Goal: Task Accomplishment & Management: Use online tool/utility

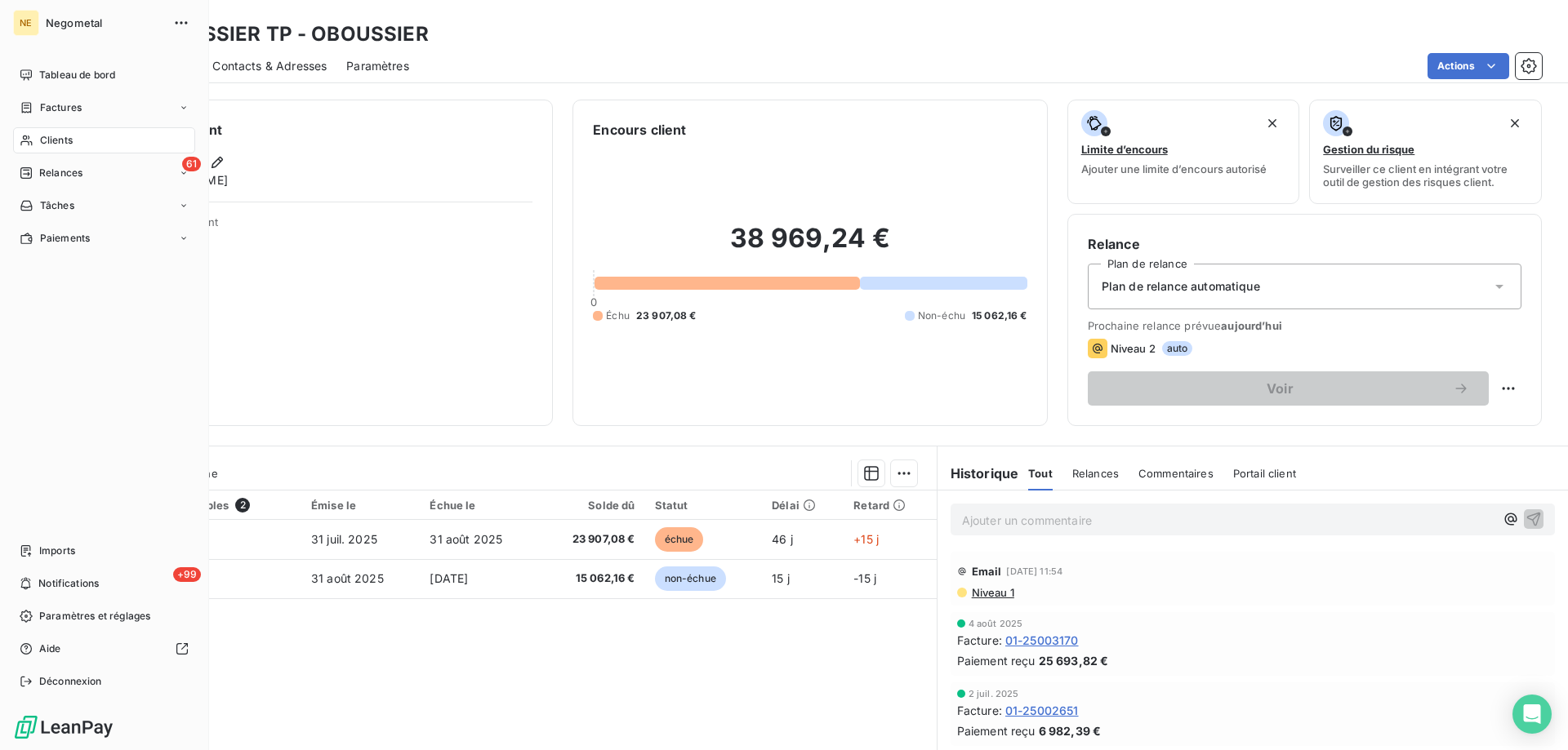
click at [48, 148] on div "Clients" at bounding box center [105, 140] width 182 height 26
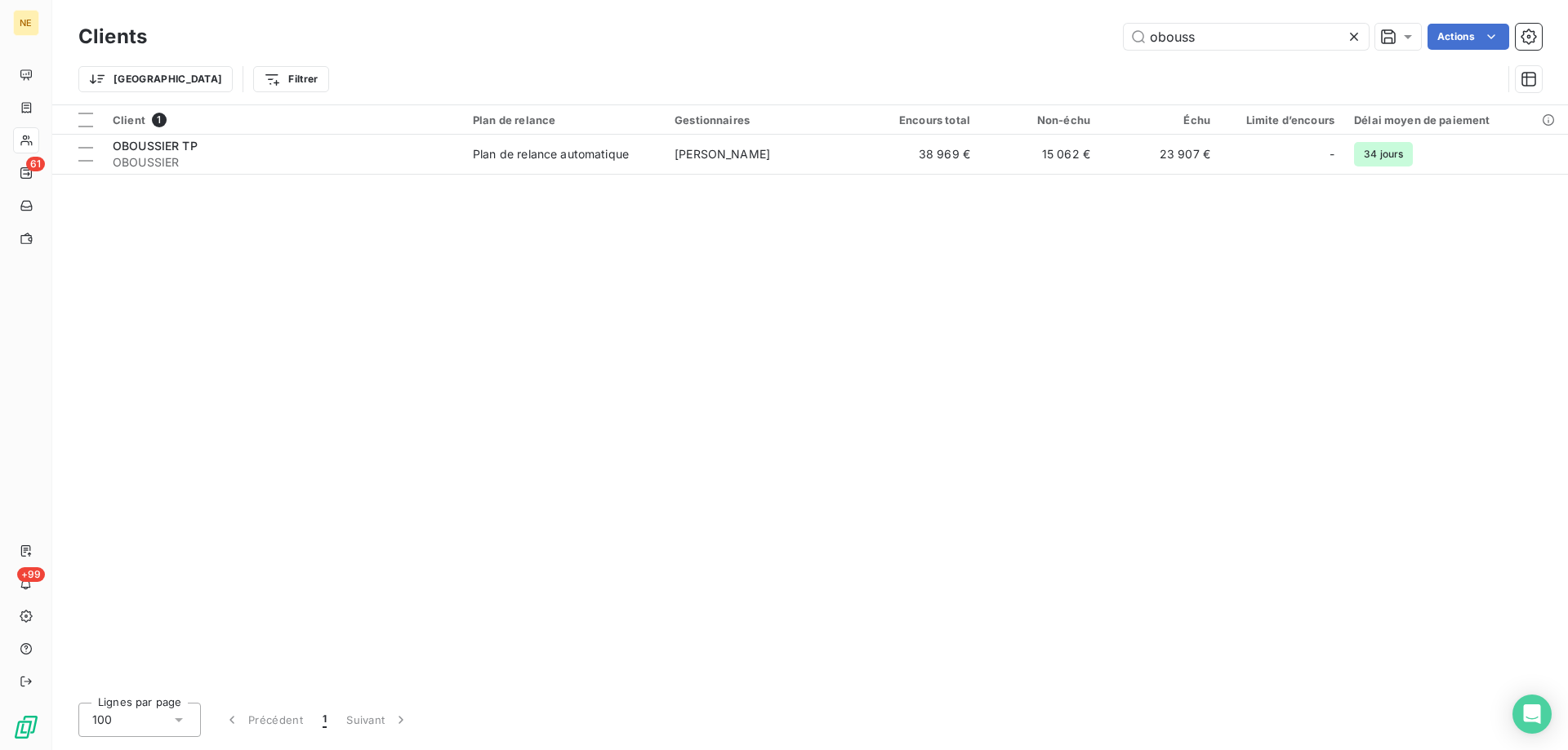
drag, startPoint x: 1193, startPoint y: 38, endPoint x: 1083, endPoint y: 36, distance: 110.0
click at [1083, 36] on div "obouss Actions" at bounding box center [854, 36] width 1375 height 26
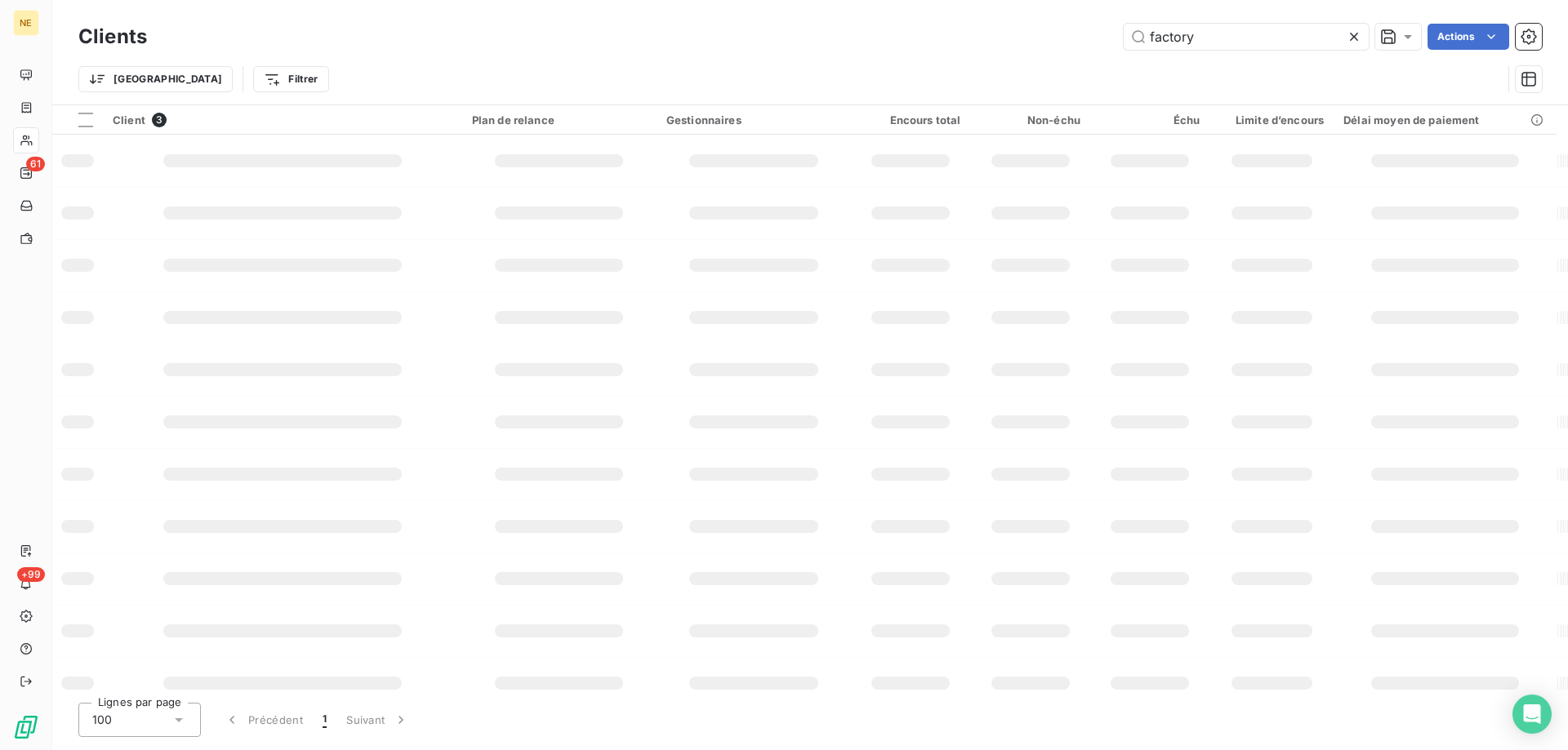
type input "factory"
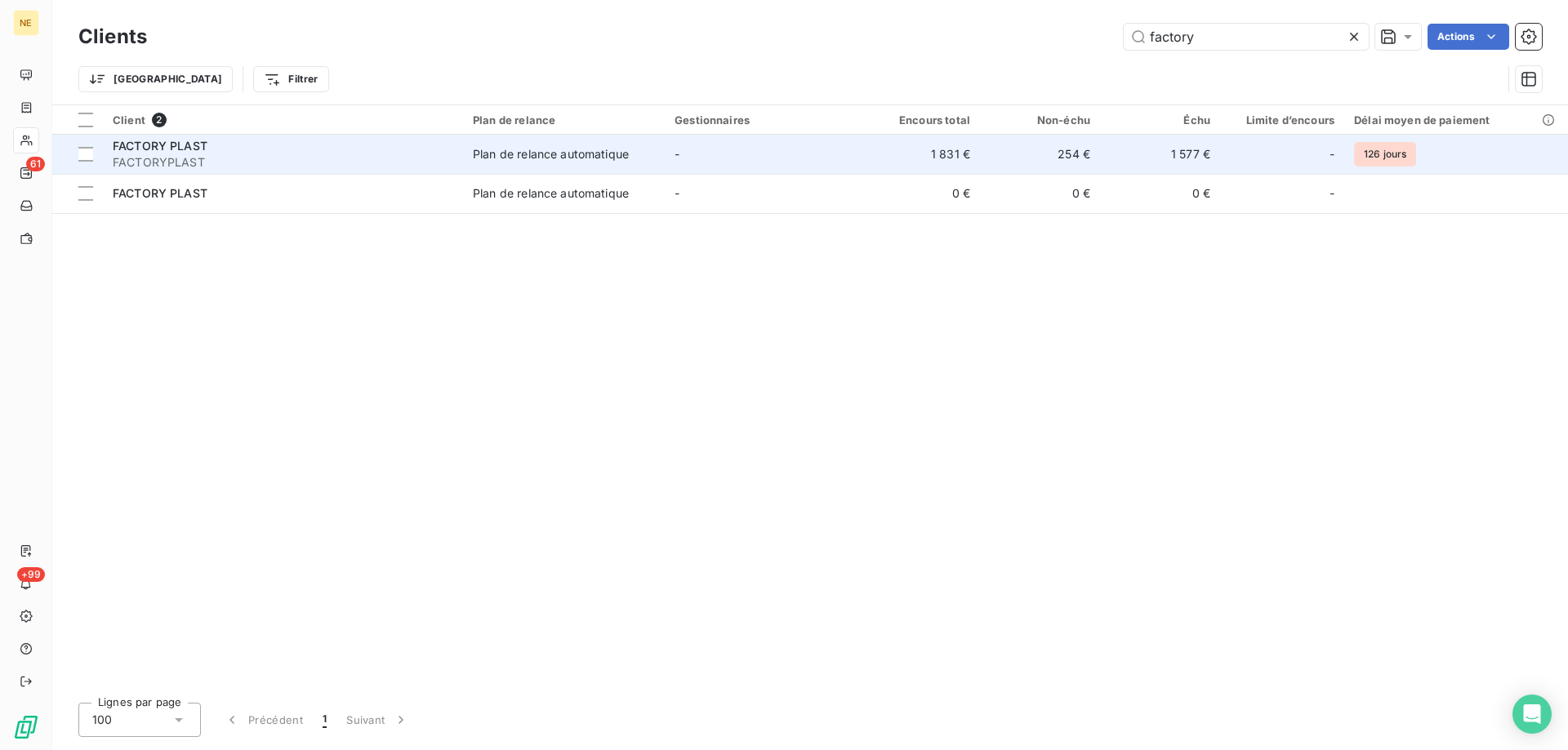
click at [532, 143] on td "Plan de relance automatique" at bounding box center [564, 154] width 202 height 39
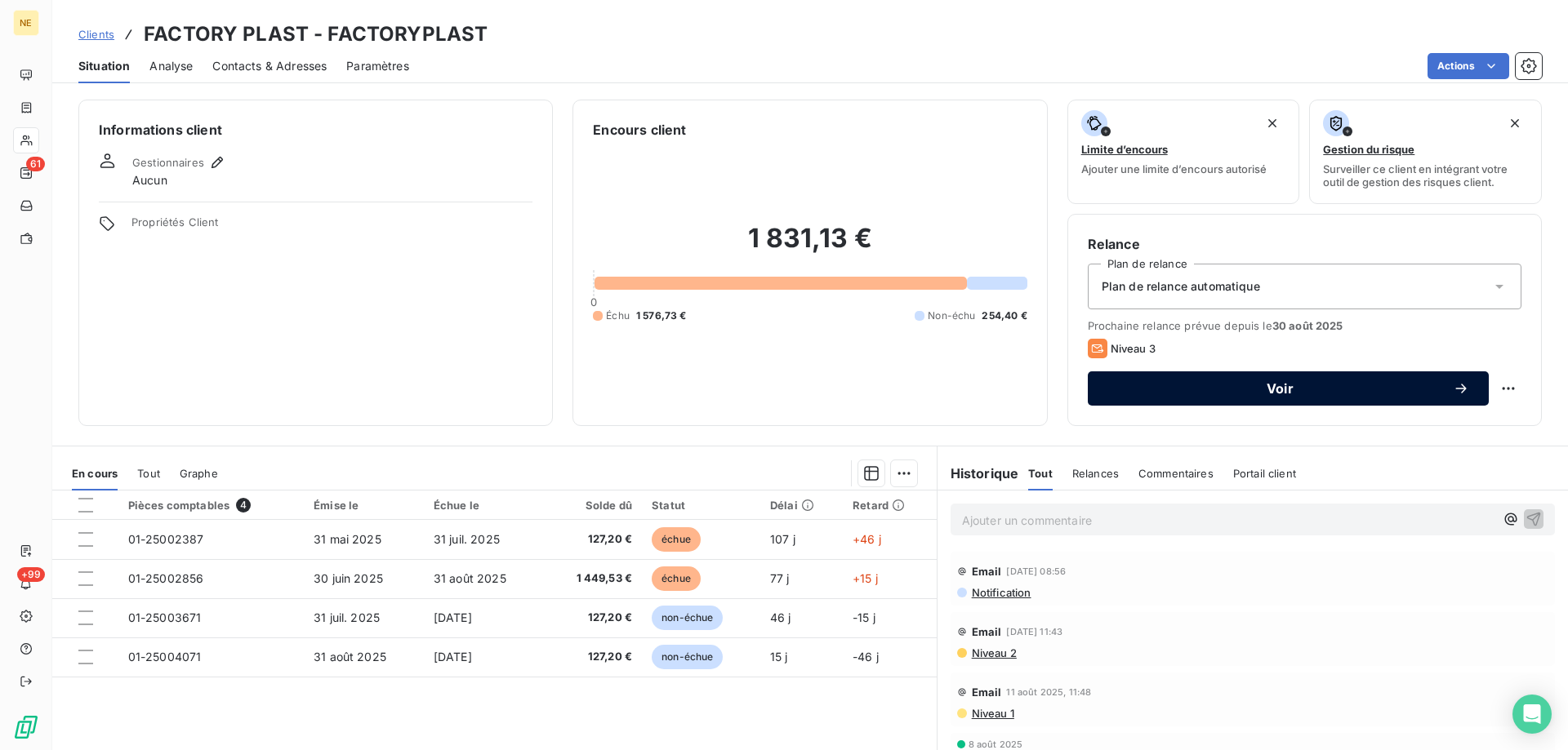
click at [1276, 383] on span "Voir" at bounding box center [1280, 388] width 345 height 13
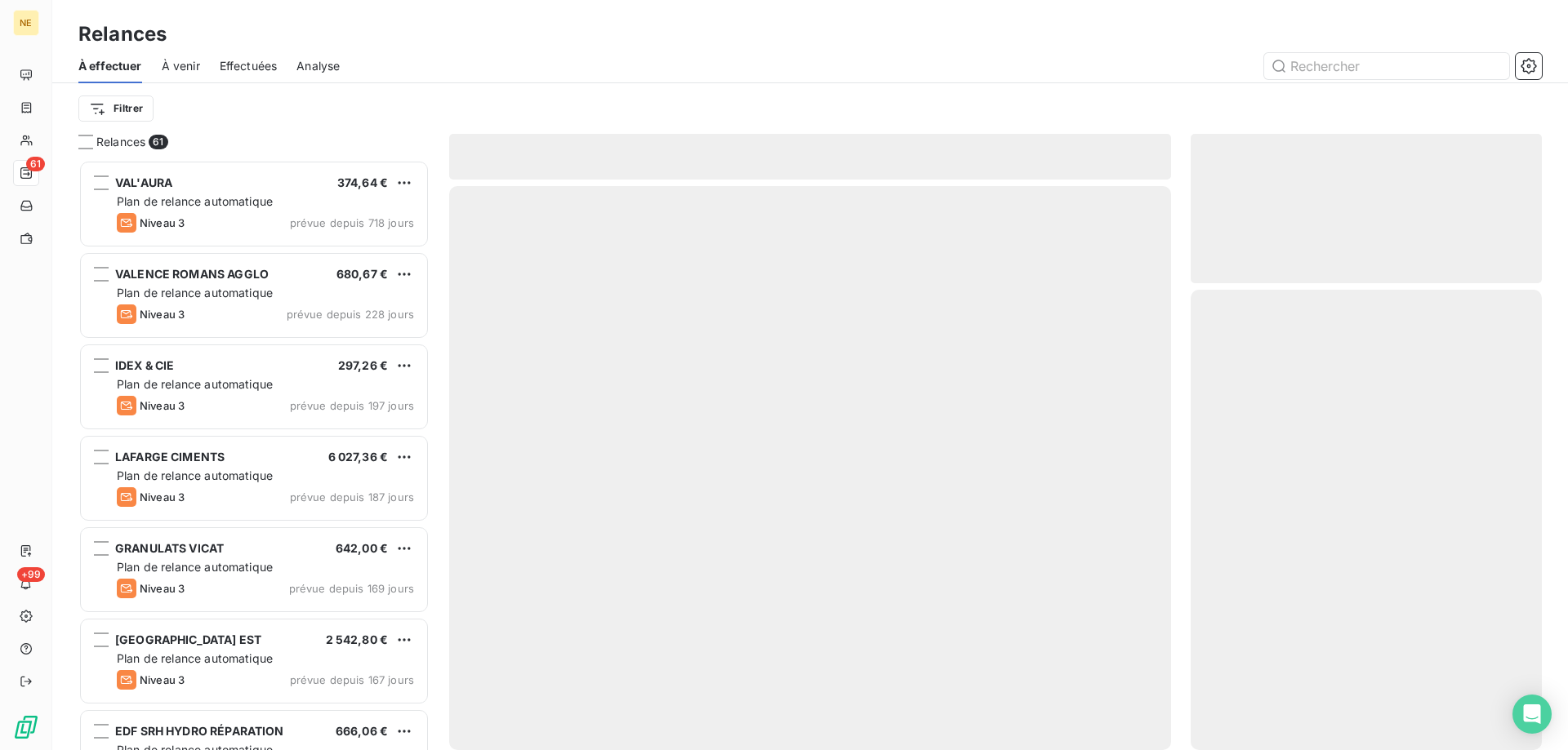
scroll to position [578, 339]
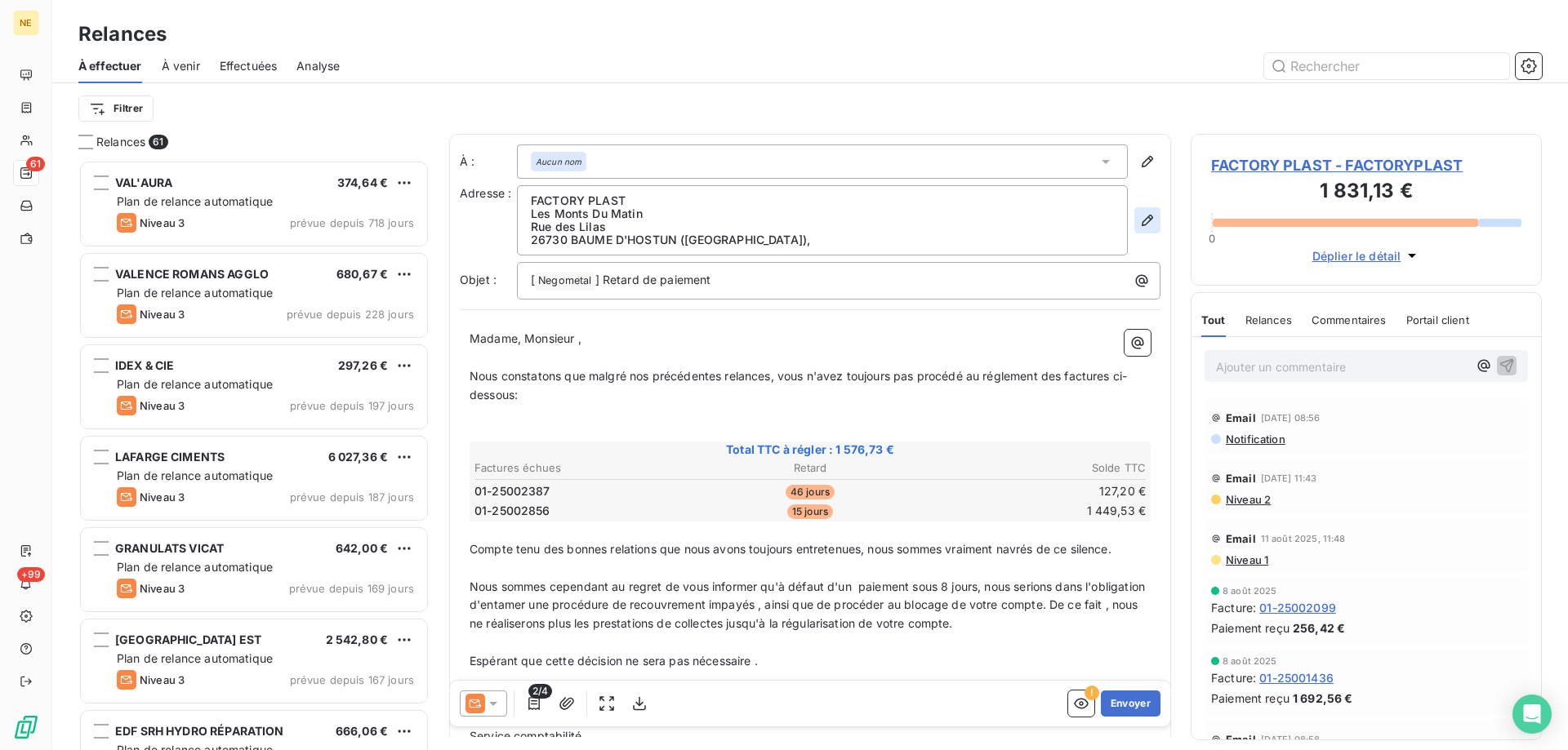
click at [1134, 226] on button "button" at bounding box center [1146, 220] width 26 height 26
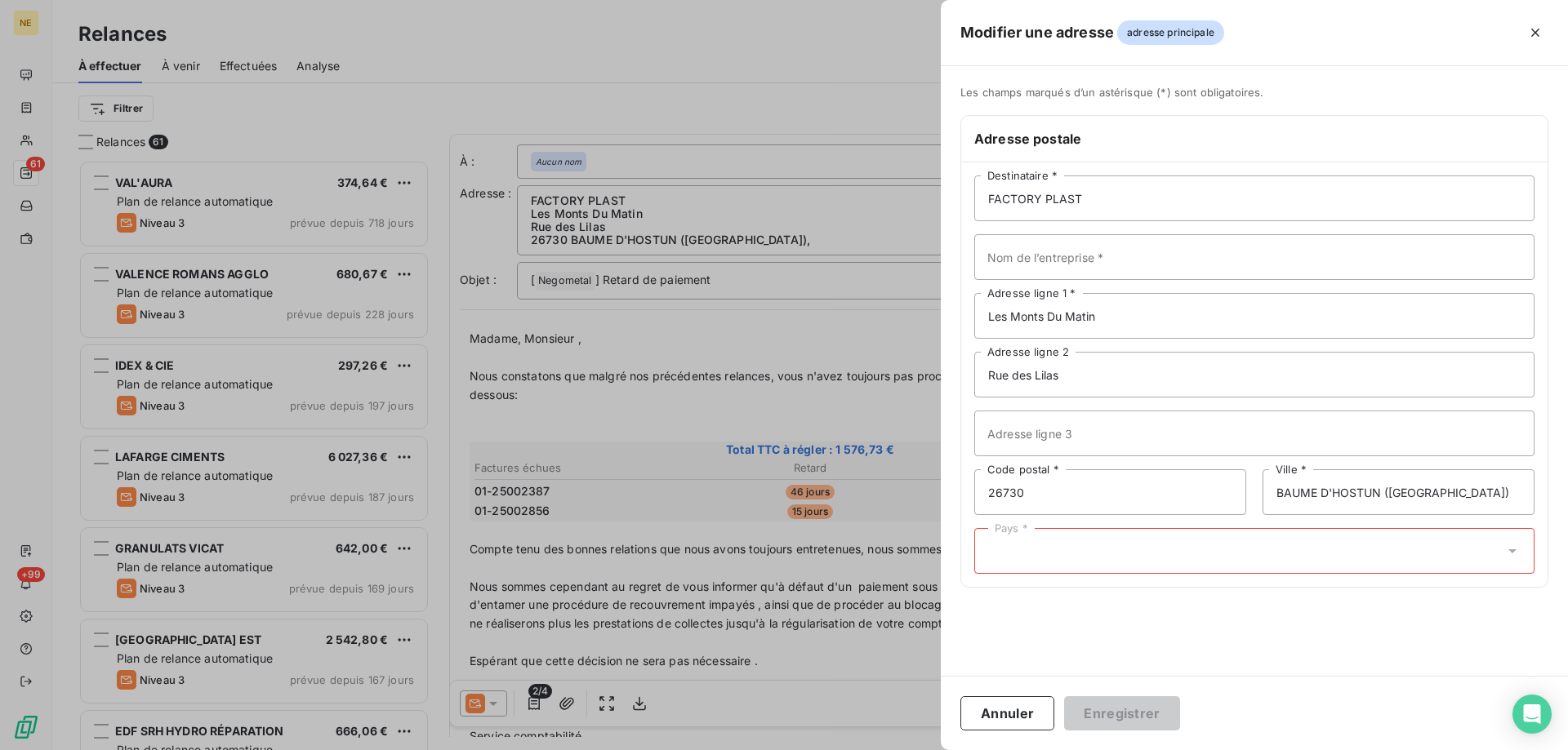
click at [1039, 565] on div "Pays *" at bounding box center [1254, 551] width 560 height 46
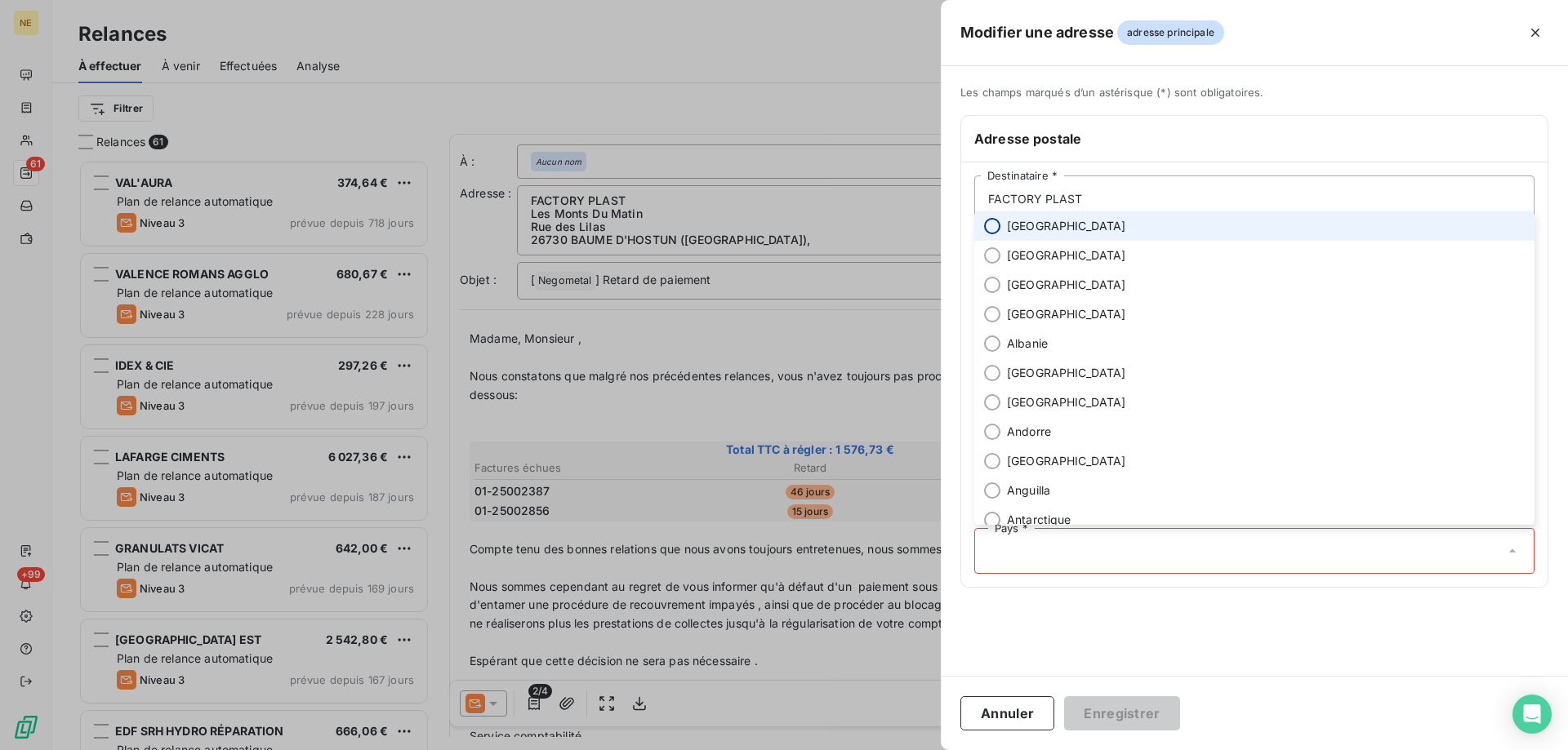
click at [987, 231] on input "radio" at bounding box center [992, 226] width 16 height 16
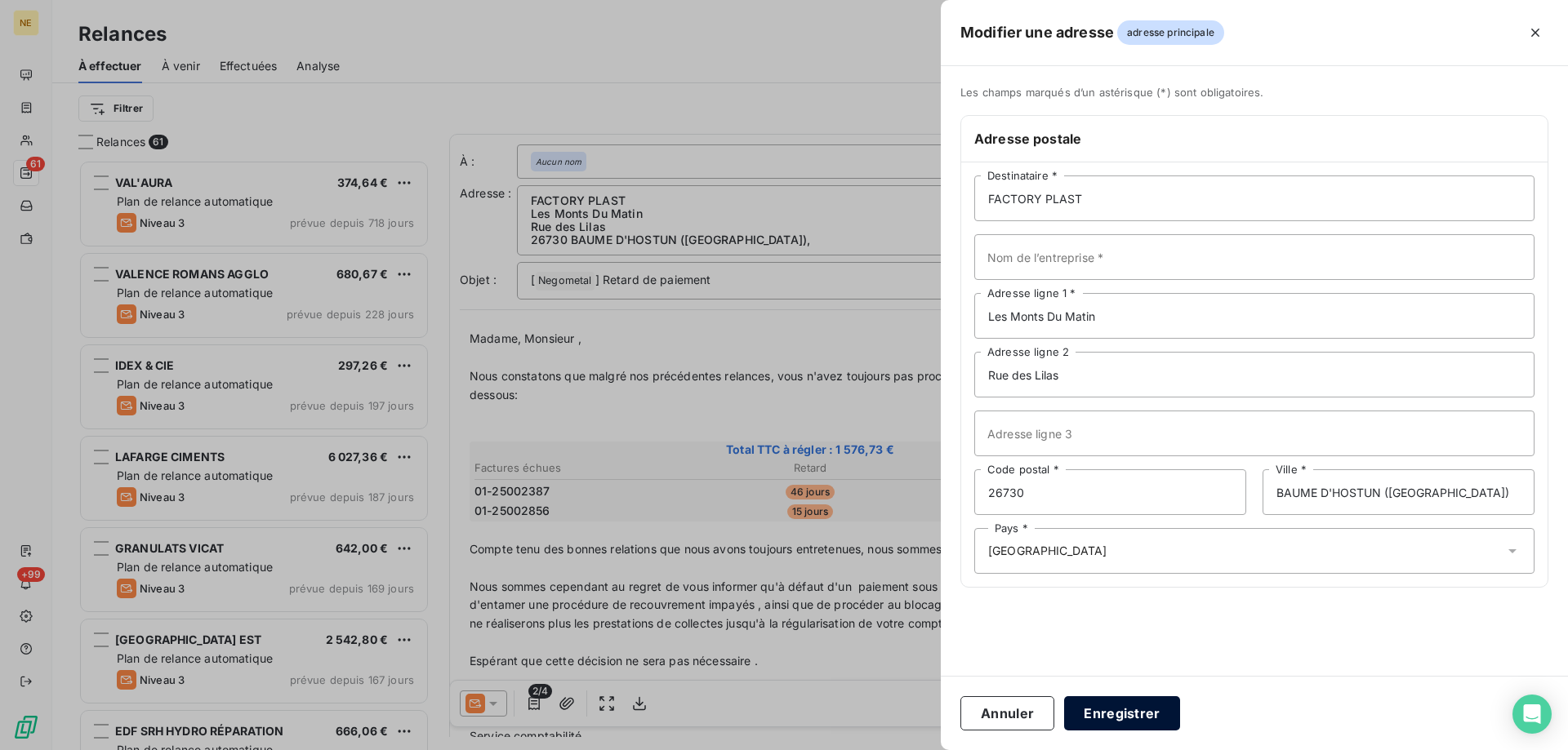
click at [1128, 710] on button "Enregistrer" at bounding box center [1122, 713] width 116 height 35
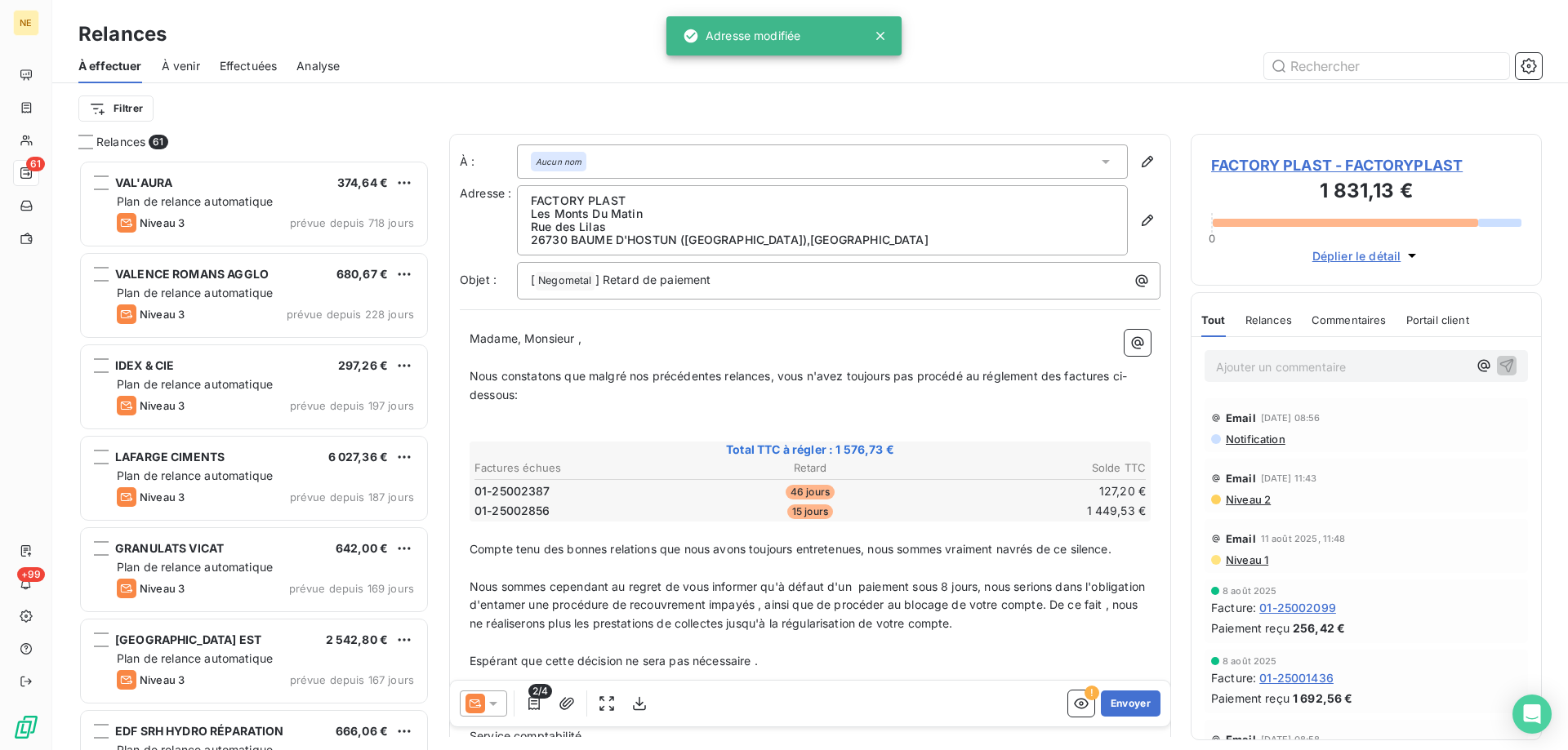
click at [1129, 725] on div at bounding box center [784, 375] width 1568 height 750
click at [1113, 702] on button "Envoyer" at bounding box center [1130, 703] width 59 height 26
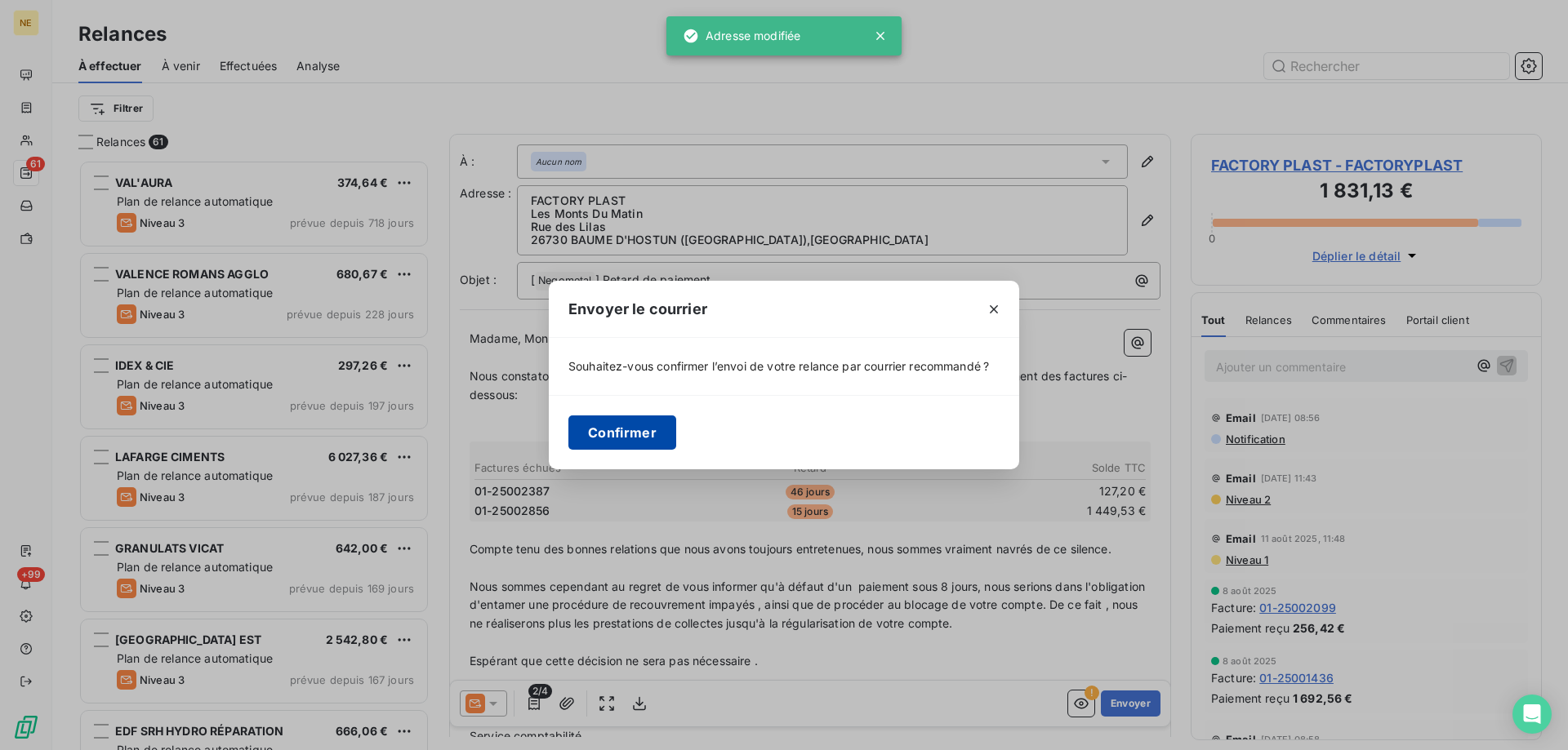
click at [650, 449] on button "Confirmer" at bounding box center [623, 432] width 108 height 35
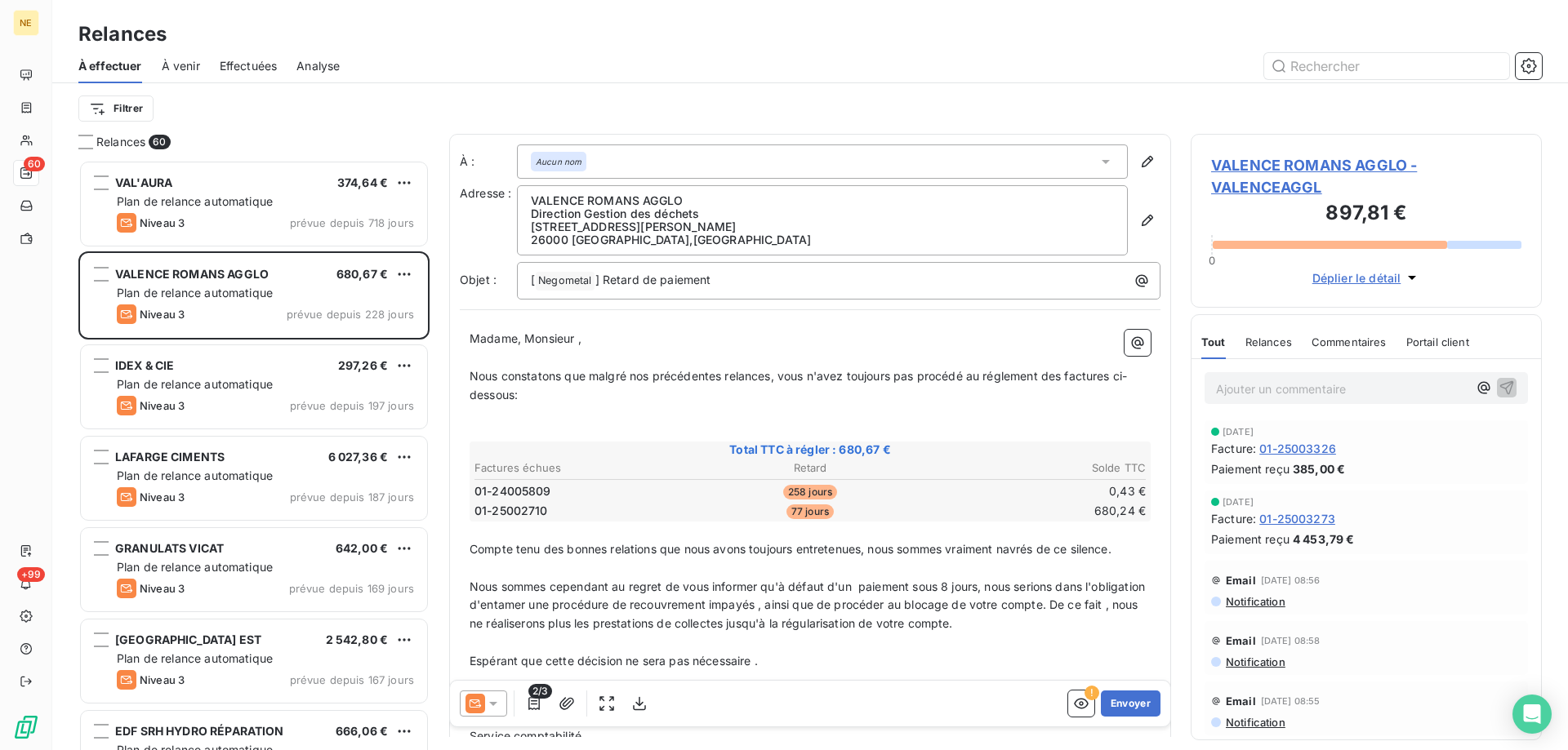
drag, startPoint x: 58, startPoint y: 136, endPoint x: 33, endPoint y: 148, distance: 27.7
click at [58, 139] on div "Relances 60 VAL'AURA 374,64 € Plan de relance automatique Niveau 3 prévue depui…" at bounding box center [810, 442] width 1516 height 616
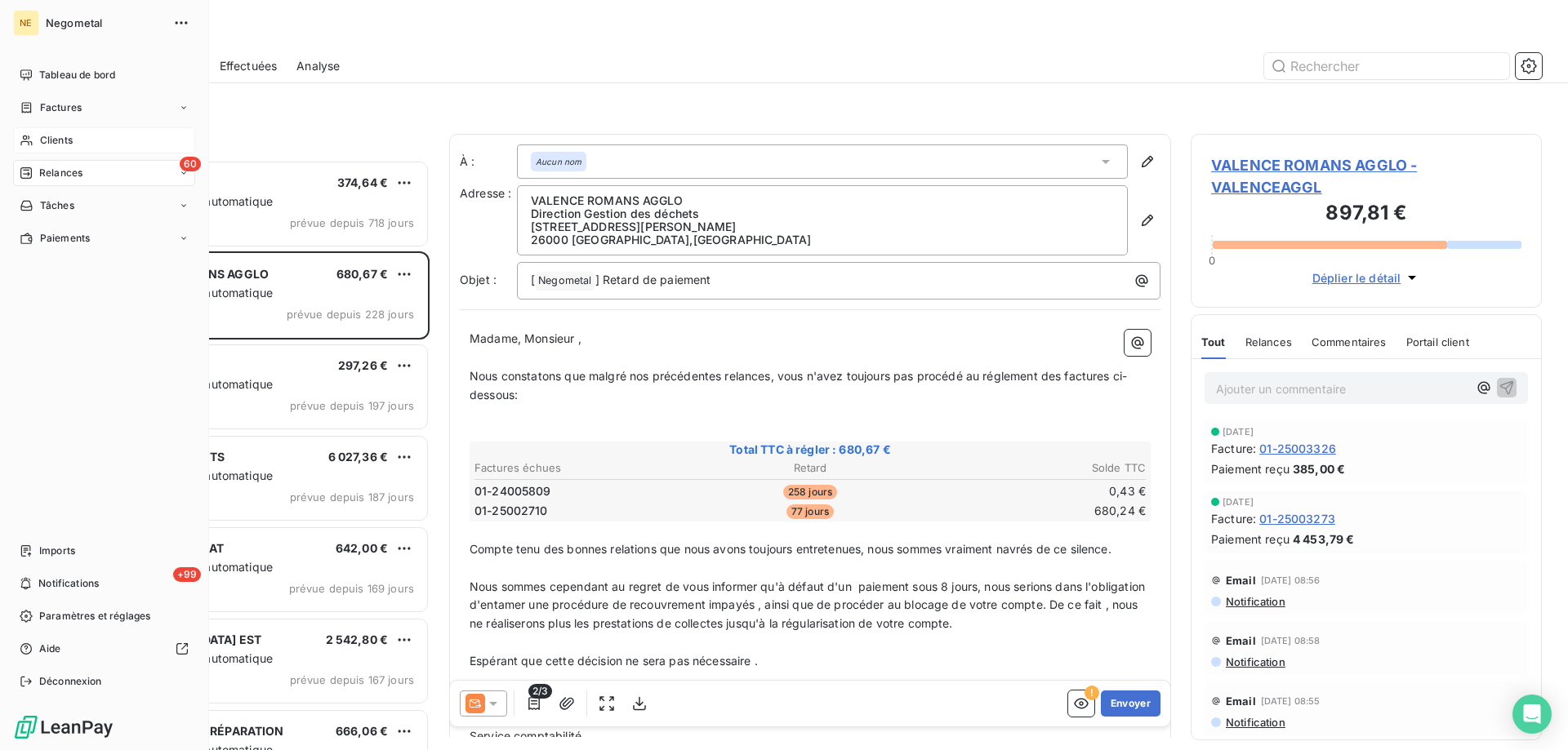
click at [40, 143] on div "Clients" at bounding box center [105, 140] width 182 height 26
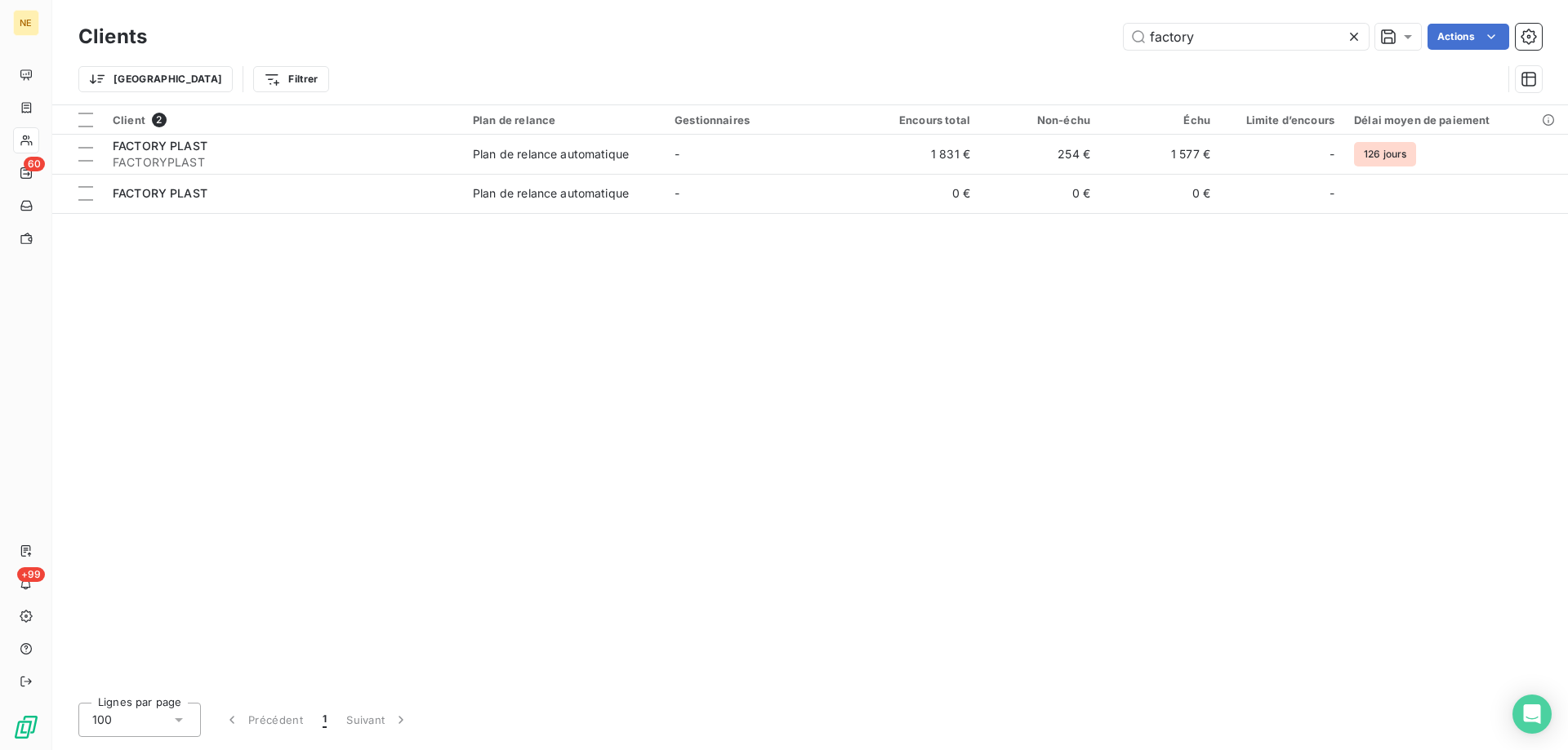
drag, startPoint x: 1137, startPoint y: 41, endPoint x: 1097, endPoint y: 36, distance: 40.3
click at [1092, 41] on div "factory Actions" at bounding box center [854, 36] width 1375 height 26
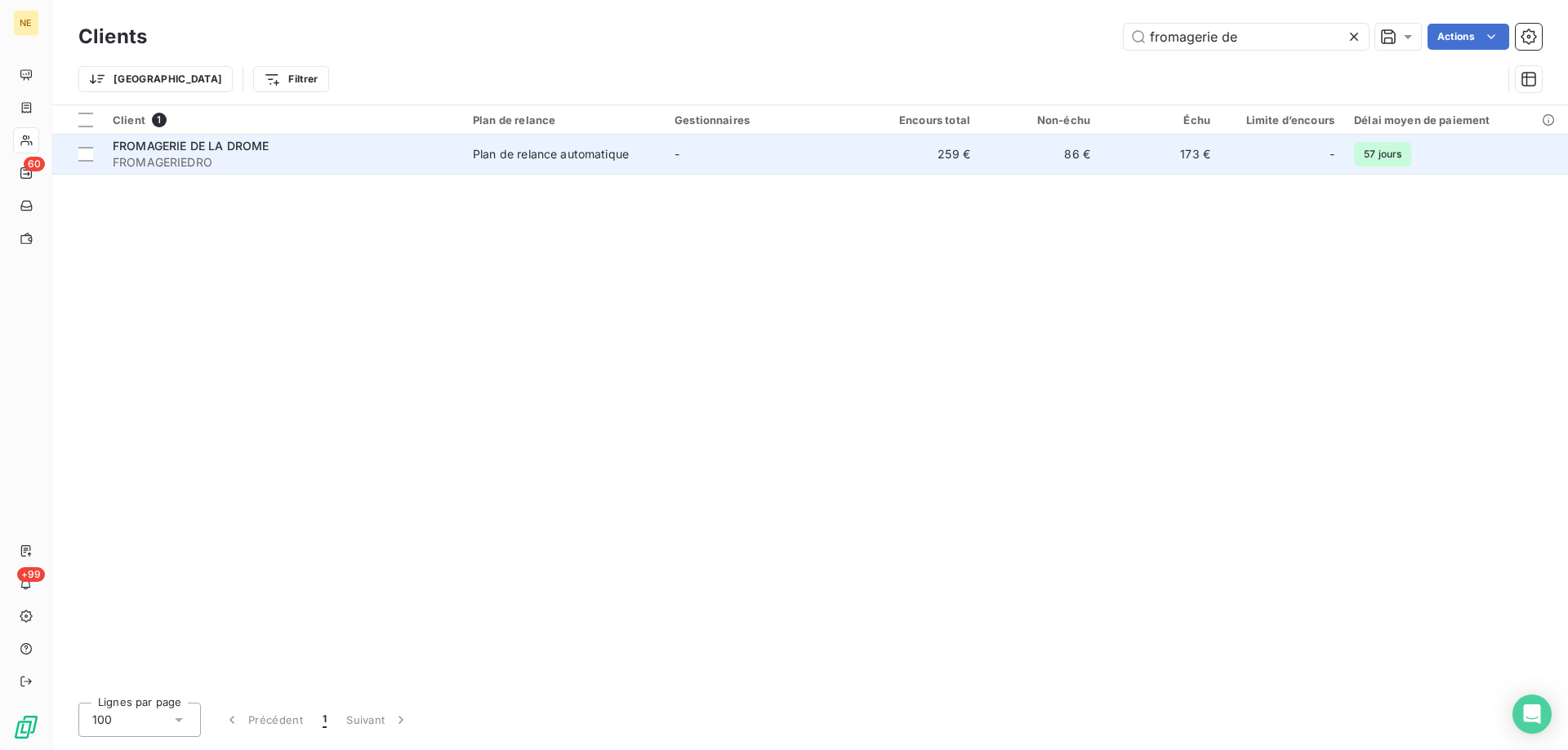
type input "fromagerie de"
click at [387, 167] on span "FROMAGERIEDRO" at bounding box center [283, 162] width 340 height 16
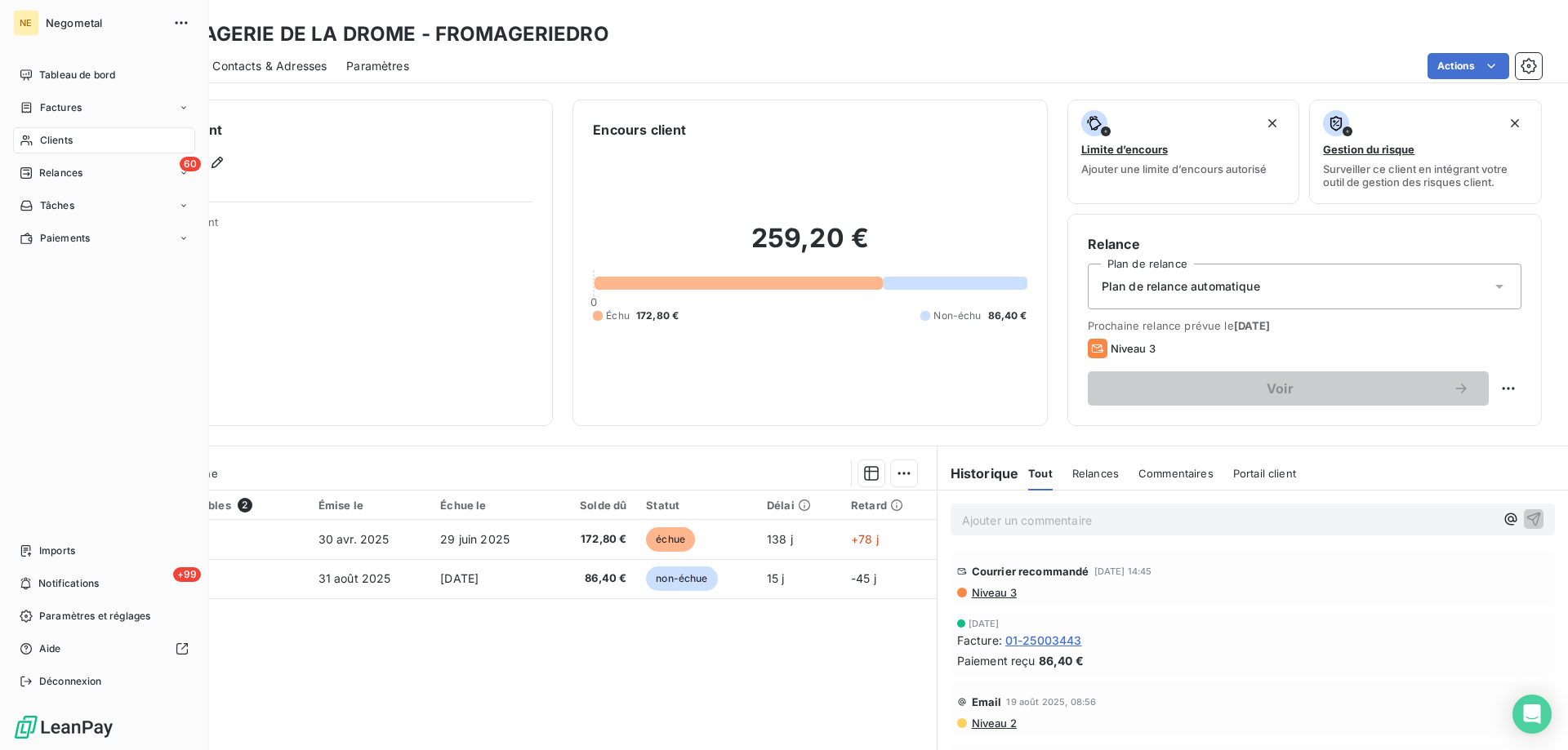
click at [41, 133] on span "Clients" at bounding box center [56, 140] width 33 height 15
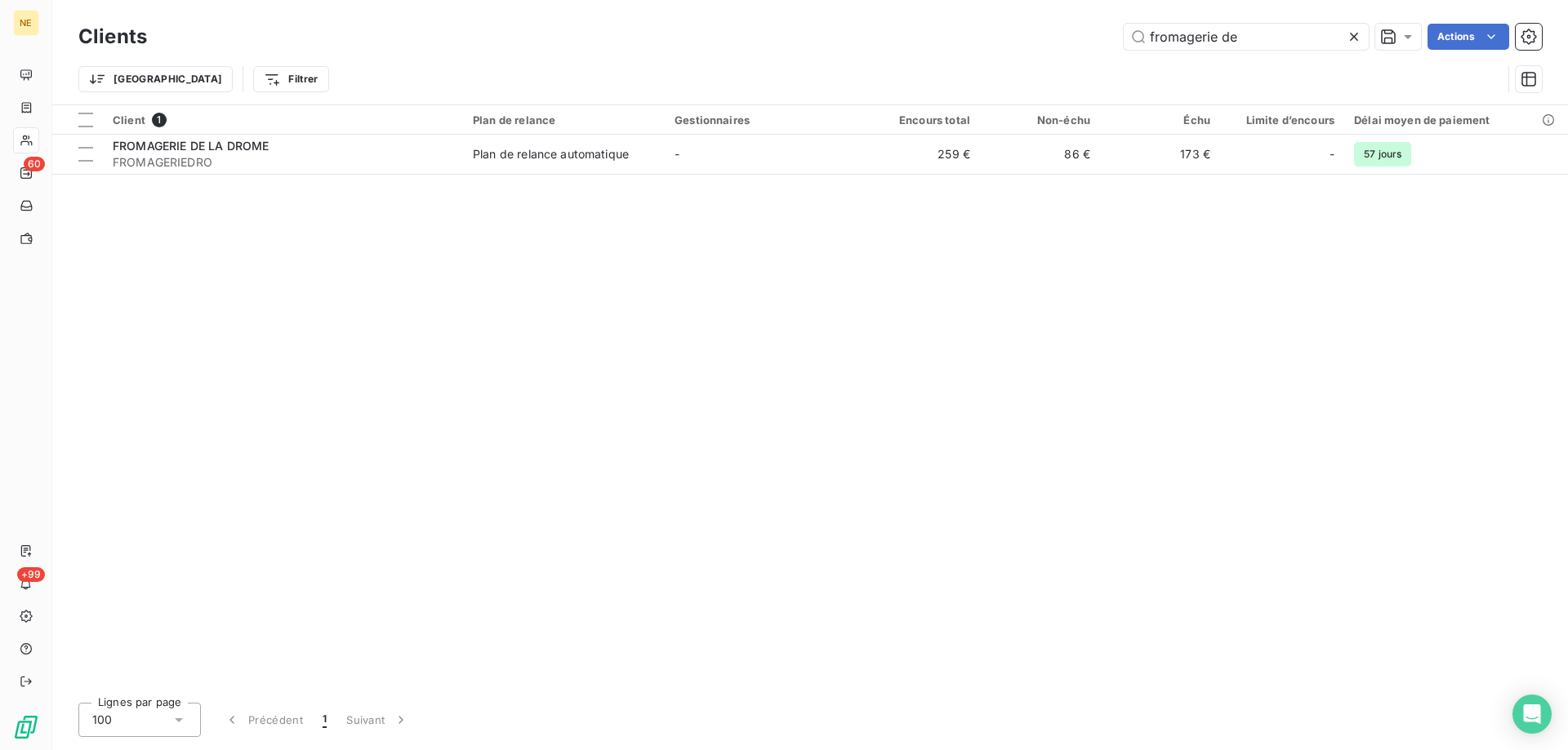
drag, startPoint x: 1259, startPoint y: 36, endPoint x: 1050, endPoint y: 37, distance: 209.0
click at [1050, 37] on div "fromagerie de Actions" at bounding box center [854, 36] width 1375 height 26
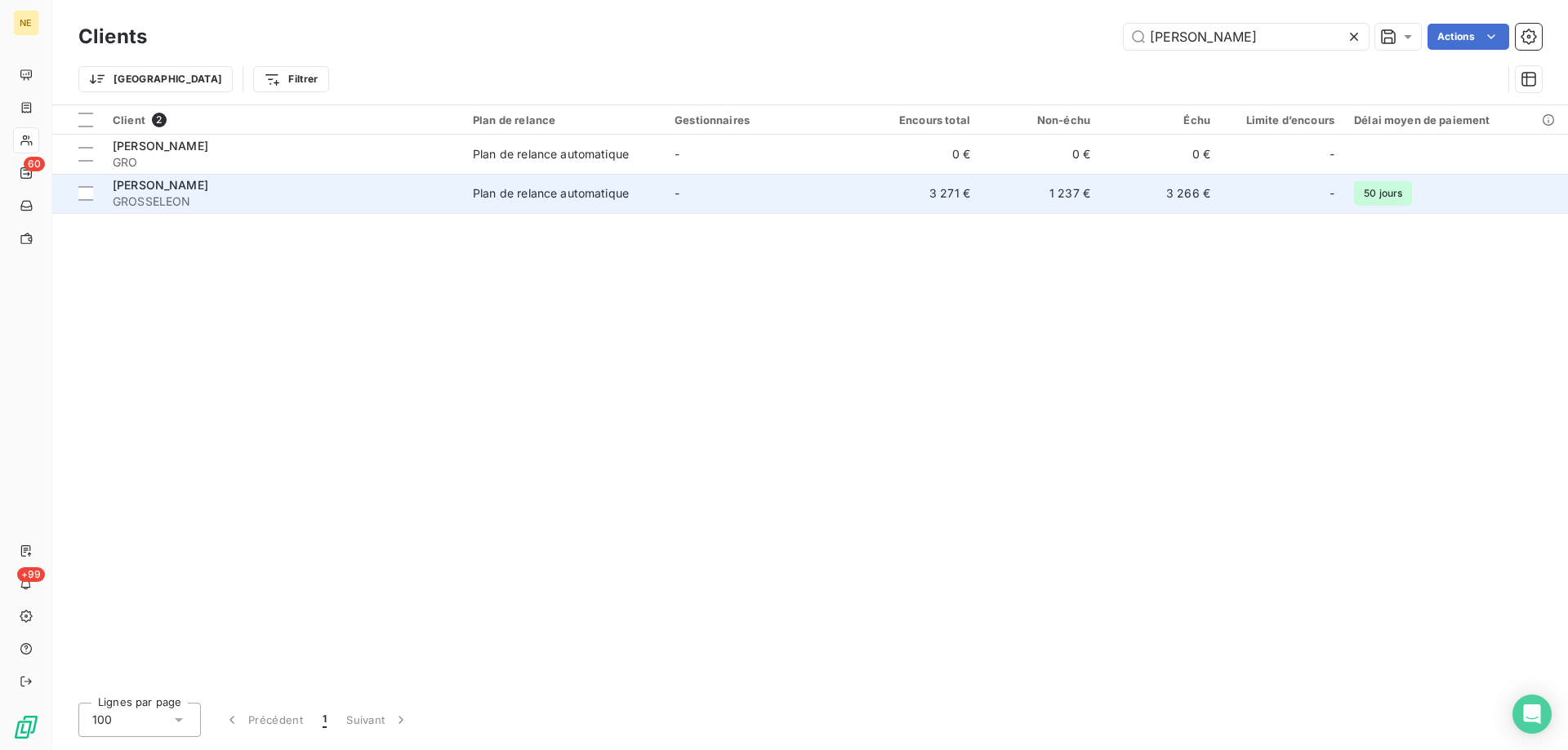
type input "[PERSON_NAME]"
click at [316, 195] on span "GROSSELEON" at bounding box center [283, 201] width 340 height 16
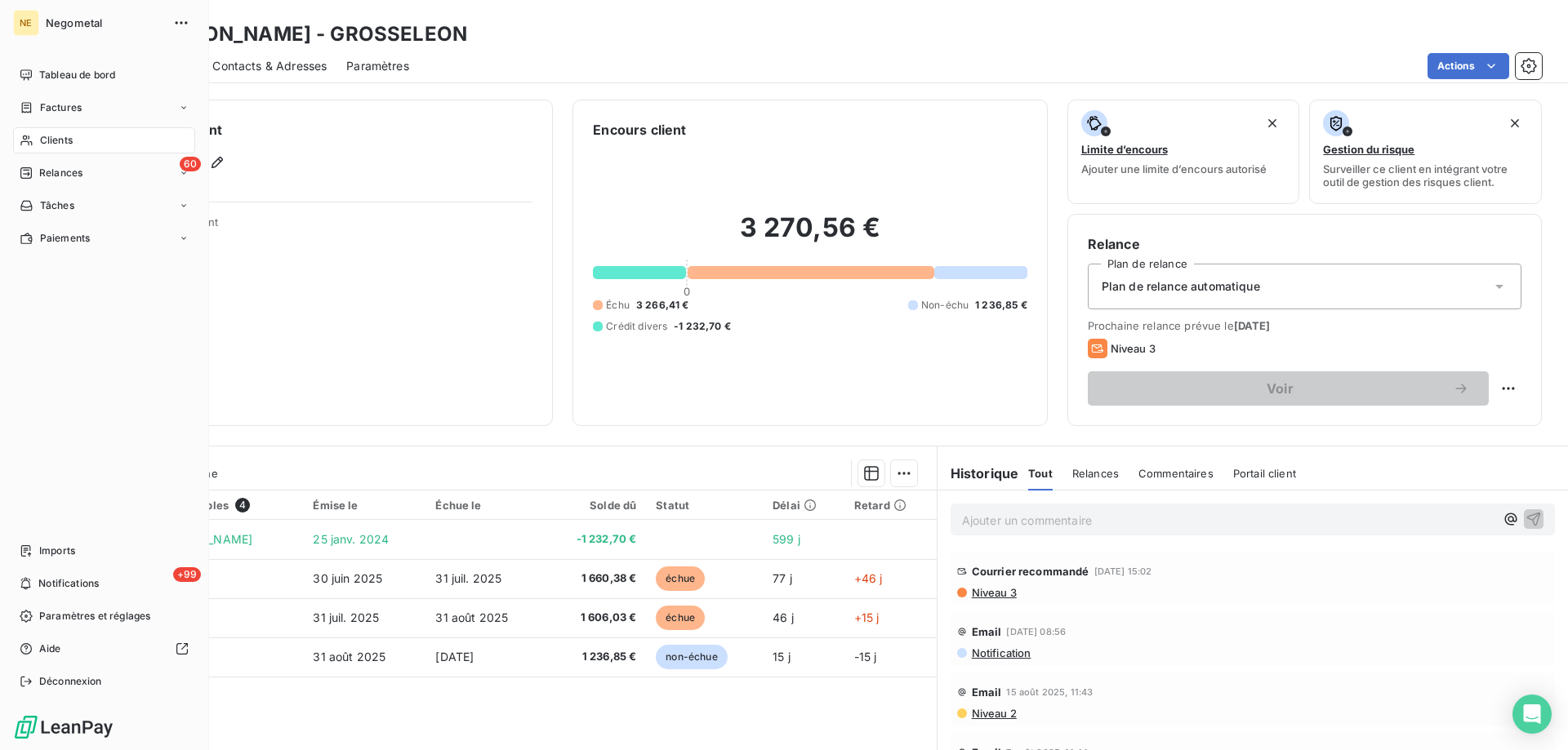
click at [59, 141] on span "Clients" at bounding box center [56, 140] width 33 height 15
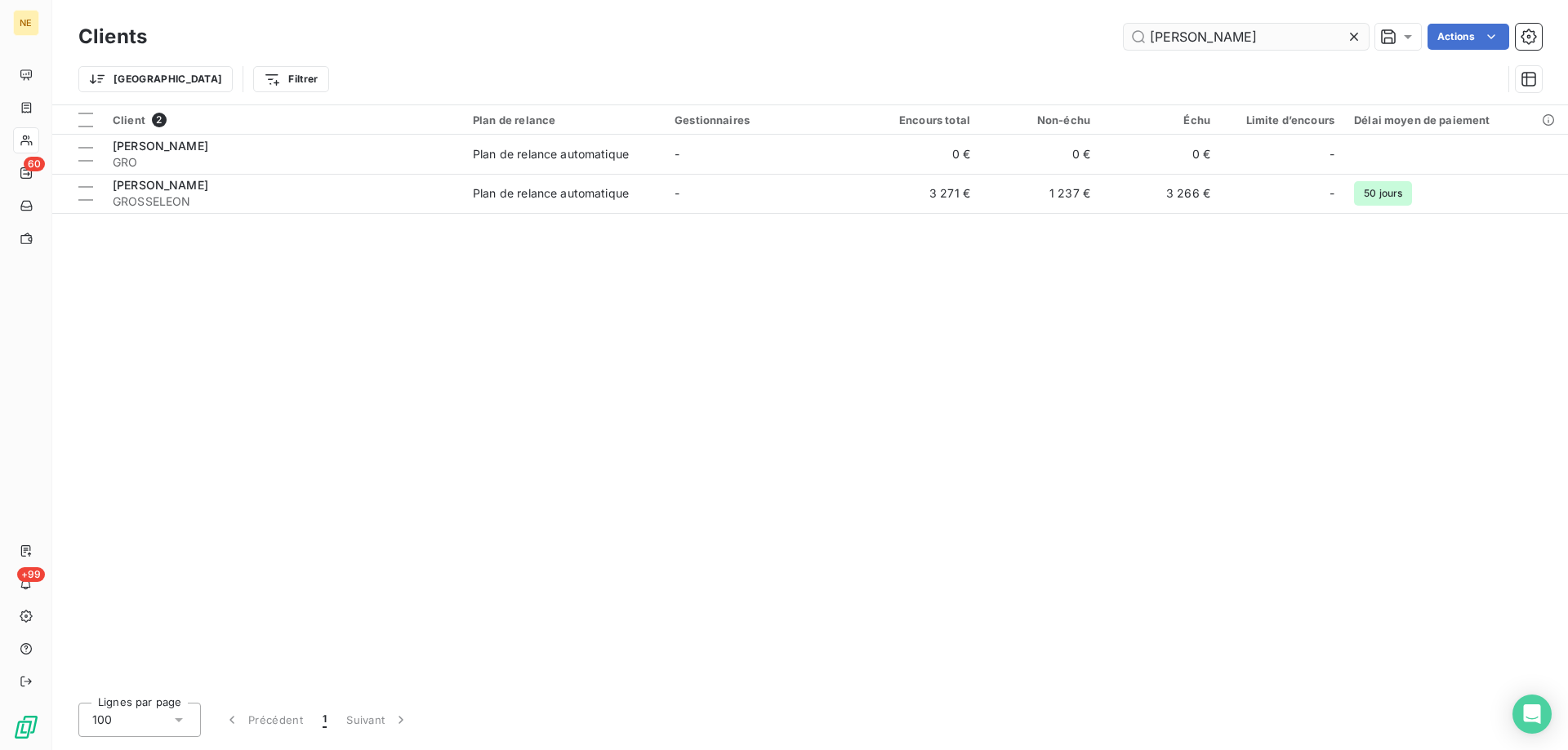
drag, startPoint x: 1207, startPoint y: 39, endPoint x: 1125, endPoint y: 31, distance: 82.4
click at [1125, 31] on input "[PERSON_NAME]" at bounding box center [1246, 36] width 245 height 26
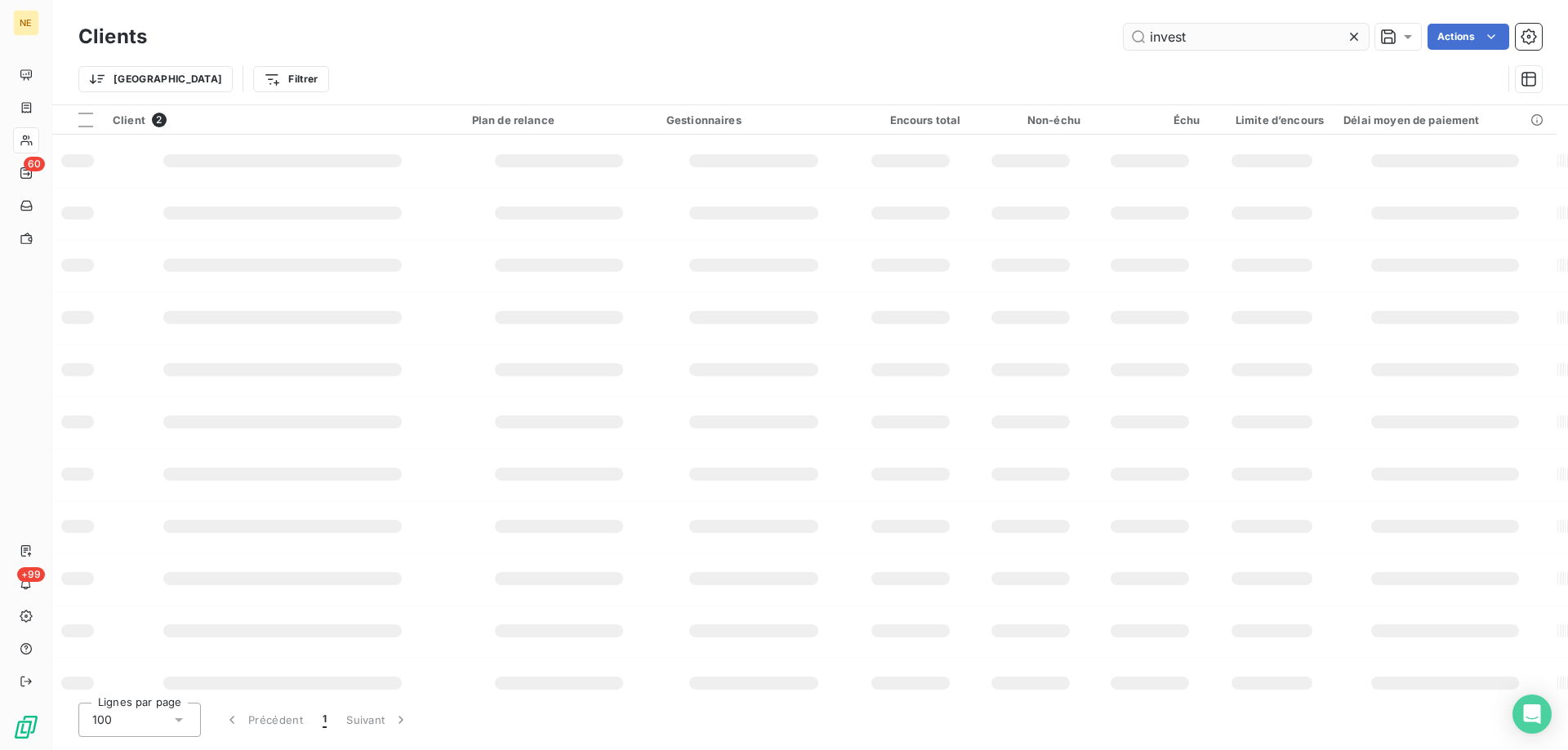
type input "invest"
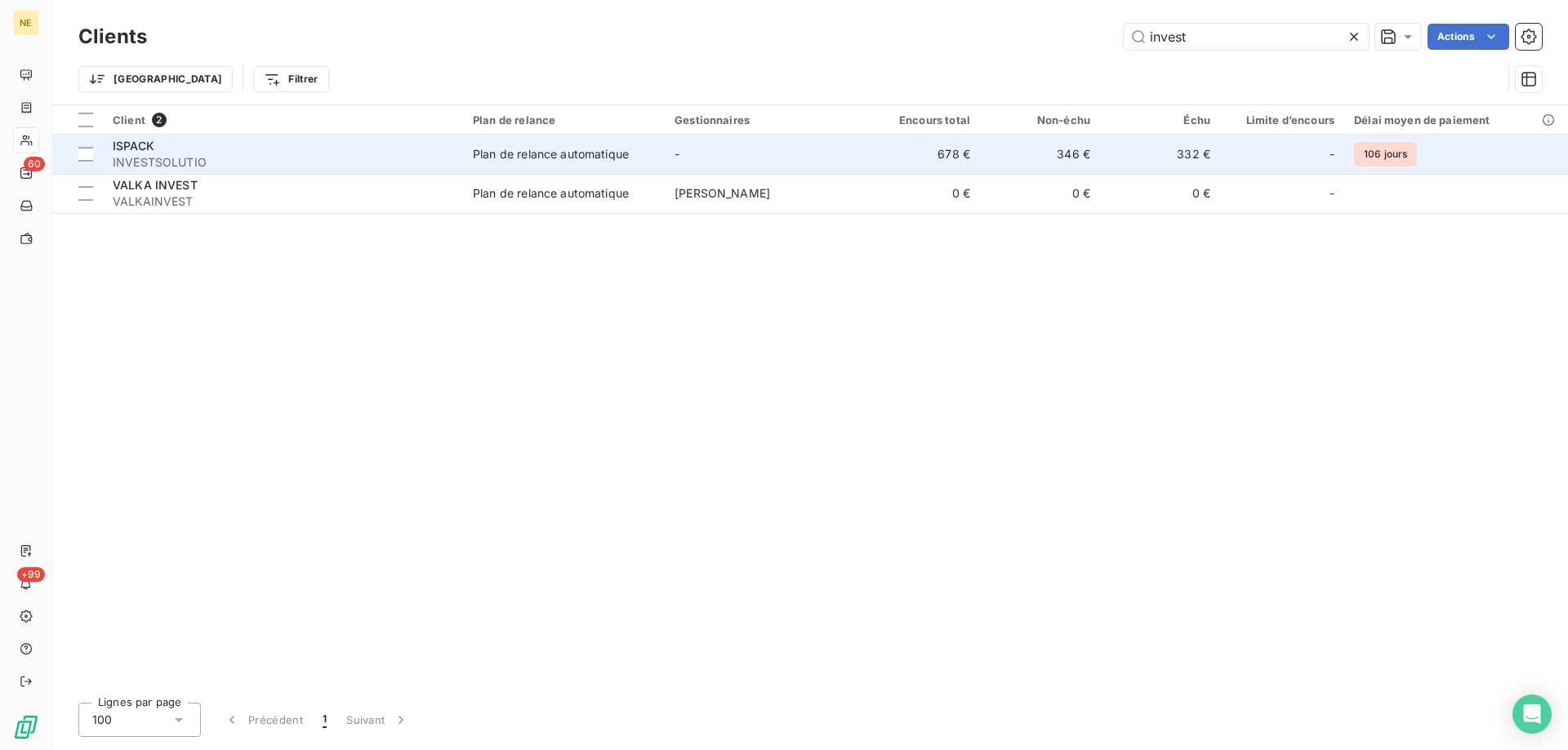
click at [614, 162] on td "Plan de relance automatique" at bounding box center [564, 154] width 202 height 39
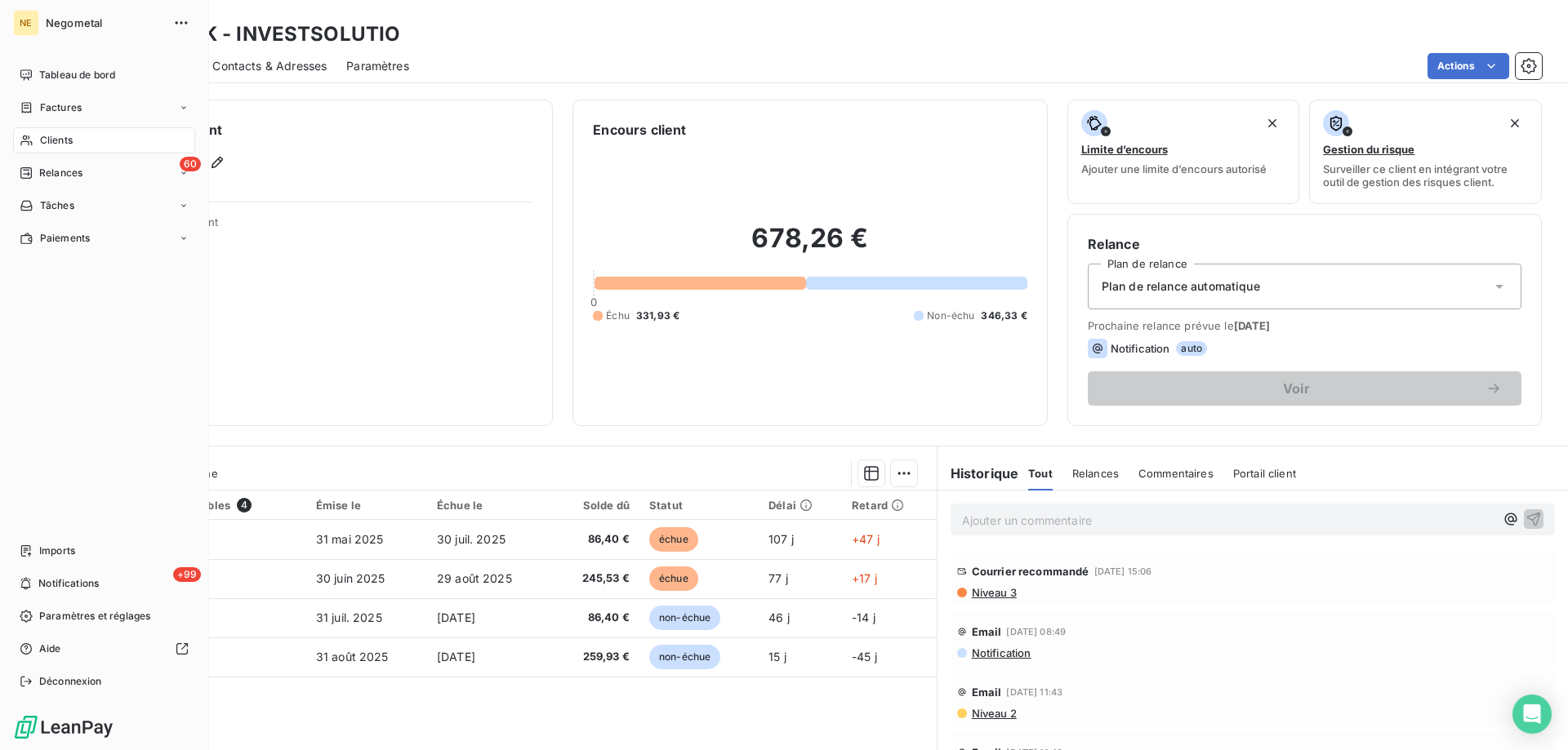
click at [56, 146] on span "Clients" at bounding box center [56, 140] width 33 height 15
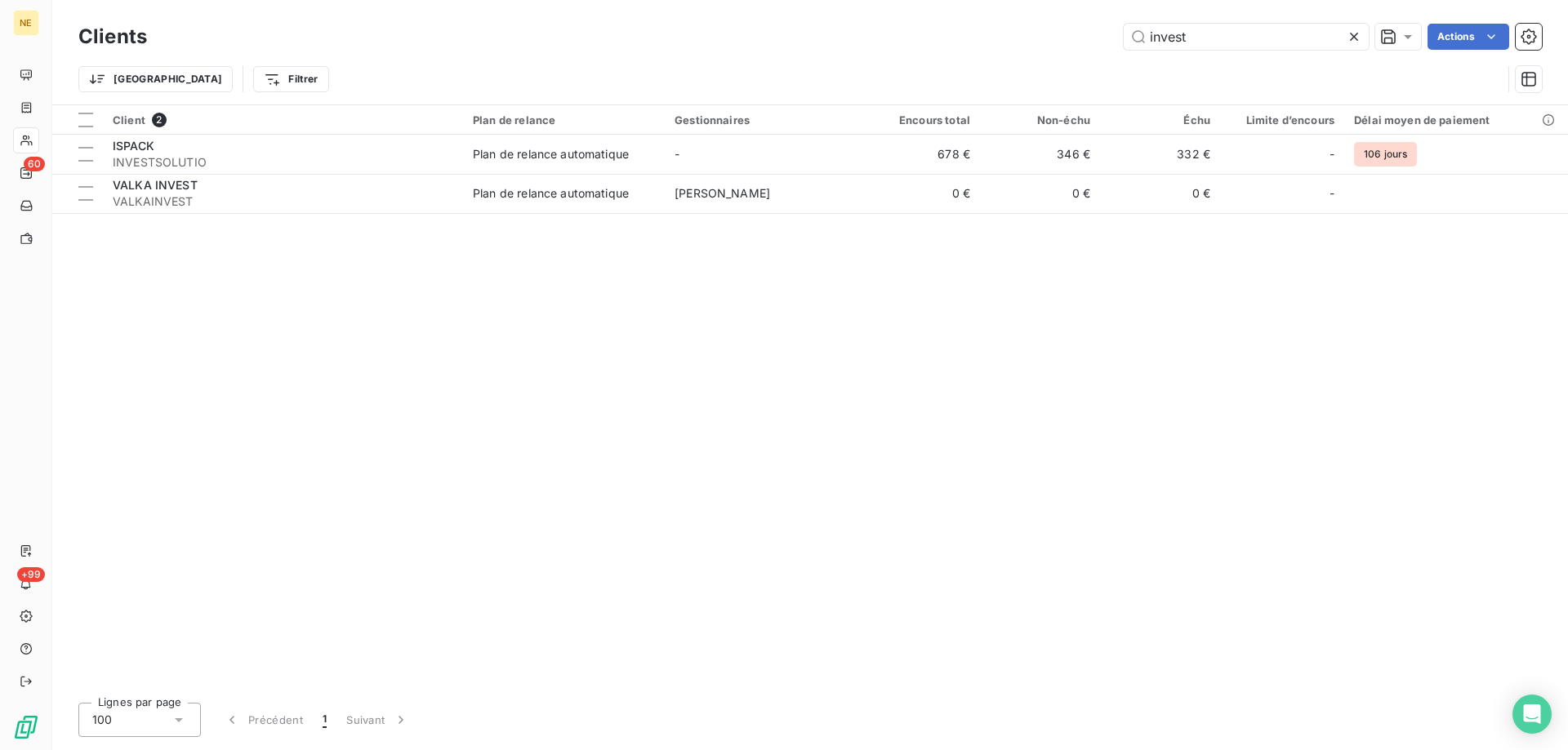
drag, startPoint x: 1198, startPoint y: 31, endPoint x: 1082, endPoint y: 30, distance: 116.0
click at [1082, 30] on div "invest Actions" at bounding box center [854, 36] width 1375 height 26
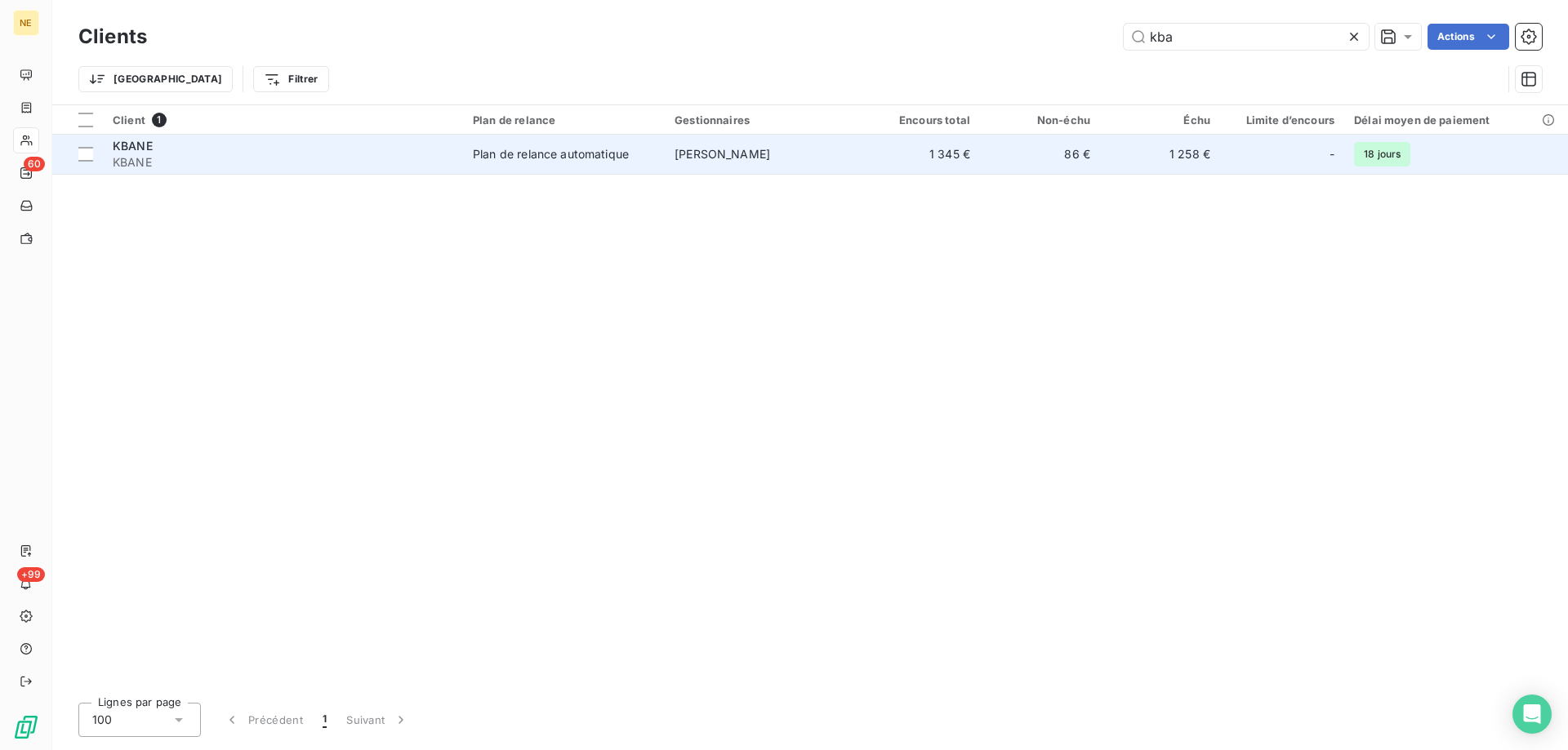
type input "kba"
click at [910, 168] on td "1 345 €" at bounding box center [920, 154] width 120 height 39
